Goal: Navigation & Orientation: Find specific page/section

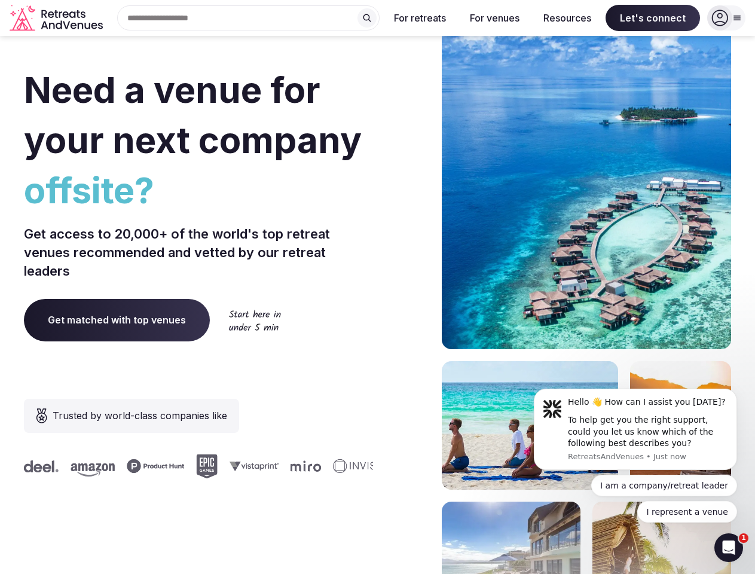
click at [377, 287] on div "Need a venue for your next company offsite? Get access to 20,000+ of the world'…" at bounding box center [378, 358] width 708 height 721
click at [249, 18] on div "Search Popular Destinations [GEOGRAPHIC_DATA], [GEOGRAPHIC_DATA] [GEOGRAPHIC_DA…" at bounding box center [244, 17] width 272 height 25
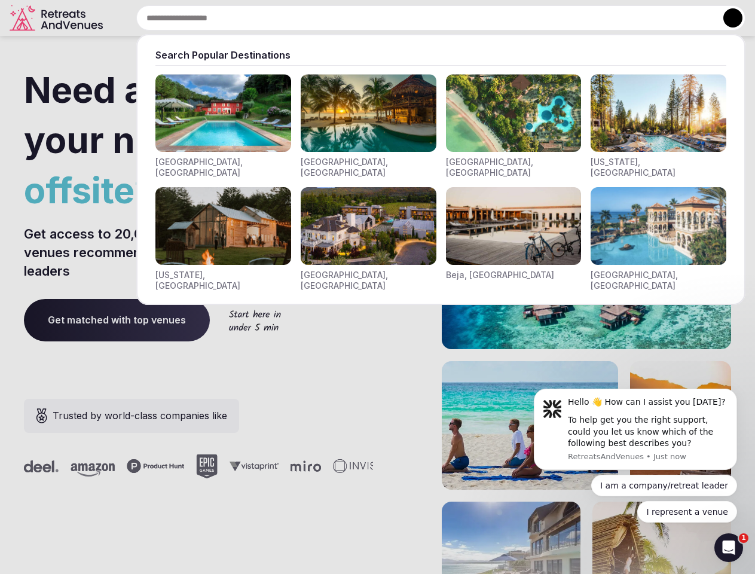
click at [367, 18] on input "text" at bounding box center [440, 17] width 609 height 25
click at [420, 18] on input "text" at bounding box center [440, 17] width 609 height 25
click at [495, 18] on input "text" at bounding box center [440, 17] width 609 height 25
click at [568, 18] on input "text" at bounding box center [440, 17] width 609 height 25
click at [653, 18] on input "text" at bounding box center [440, 17] width 609 height 25
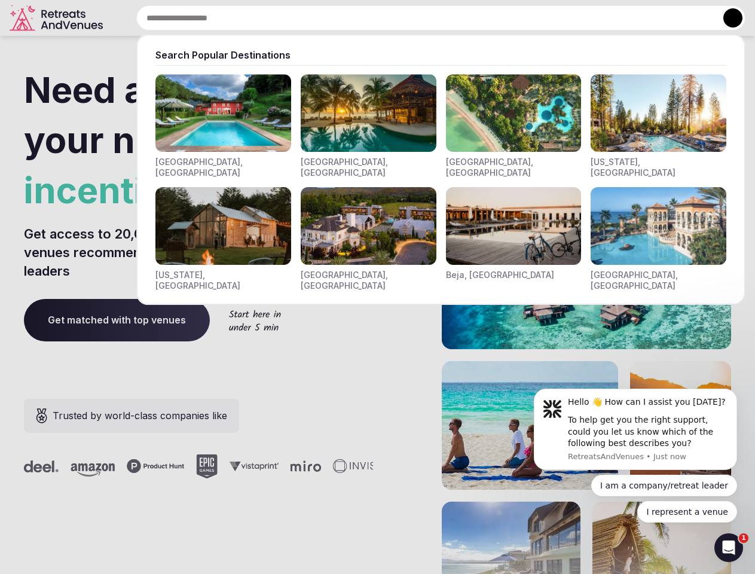
click at [727, 18] on button at bounding box center [733, 17] width 19 height 19
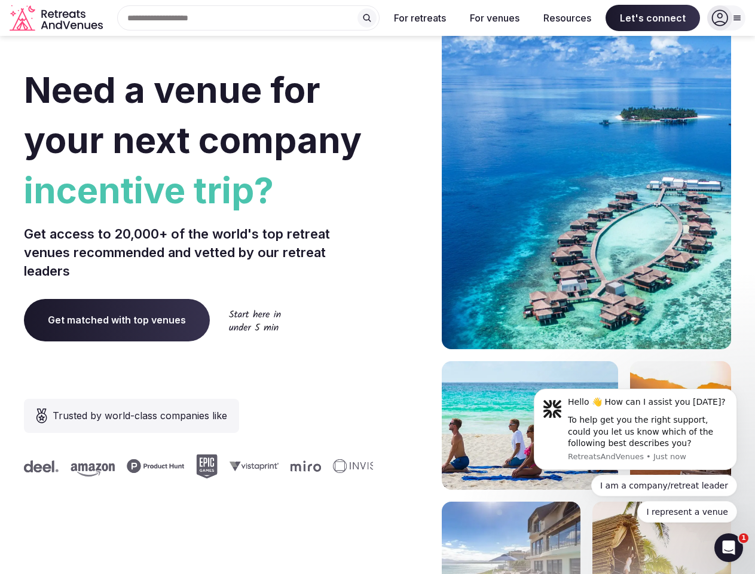
click at [636, 429] on div "To help get you the right support, could you let us know which of the following…" at bounding box center [648, 431] width 160 height 35
click at [740, 392] on section "Need a venue for your next company incentive trip? Get access to 20,000+ of the…" at bounding box center [377, 358] width 755 height 721
